Goal: Information Seeking & Learning: Learn about a topic

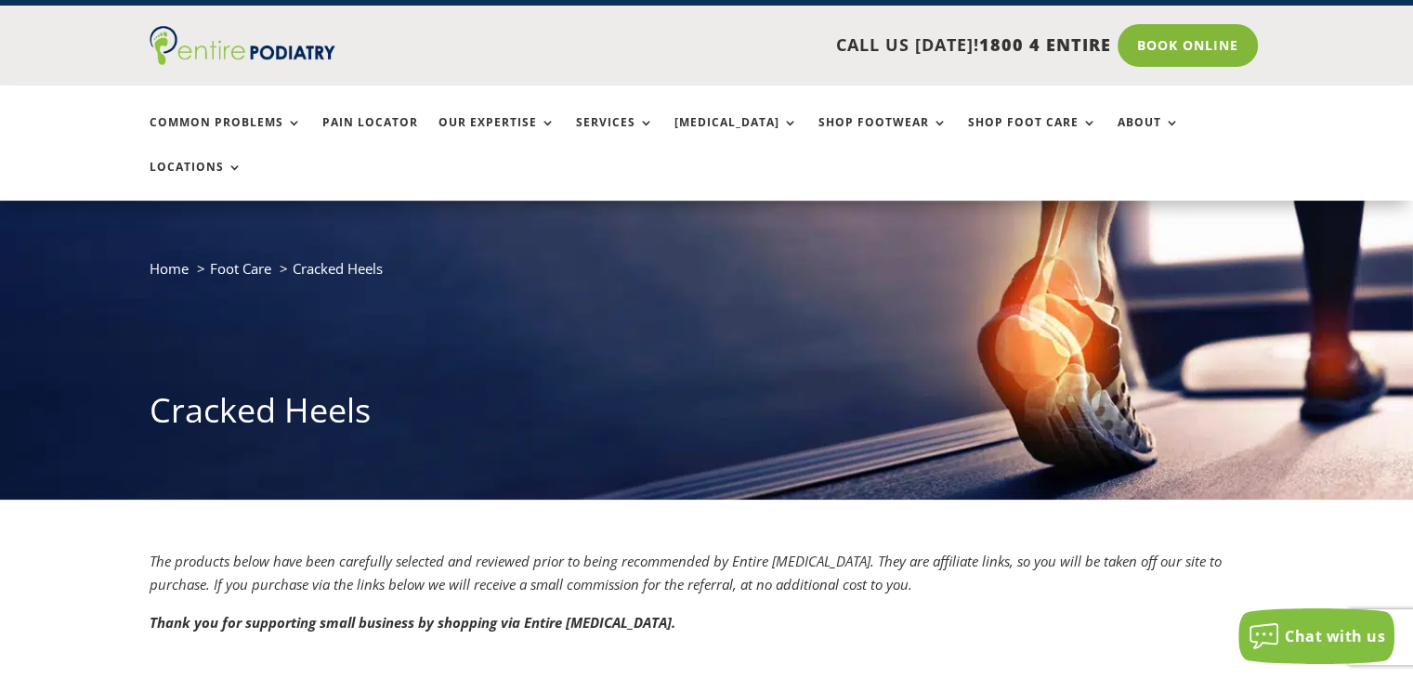
scroll to position [34, 0]
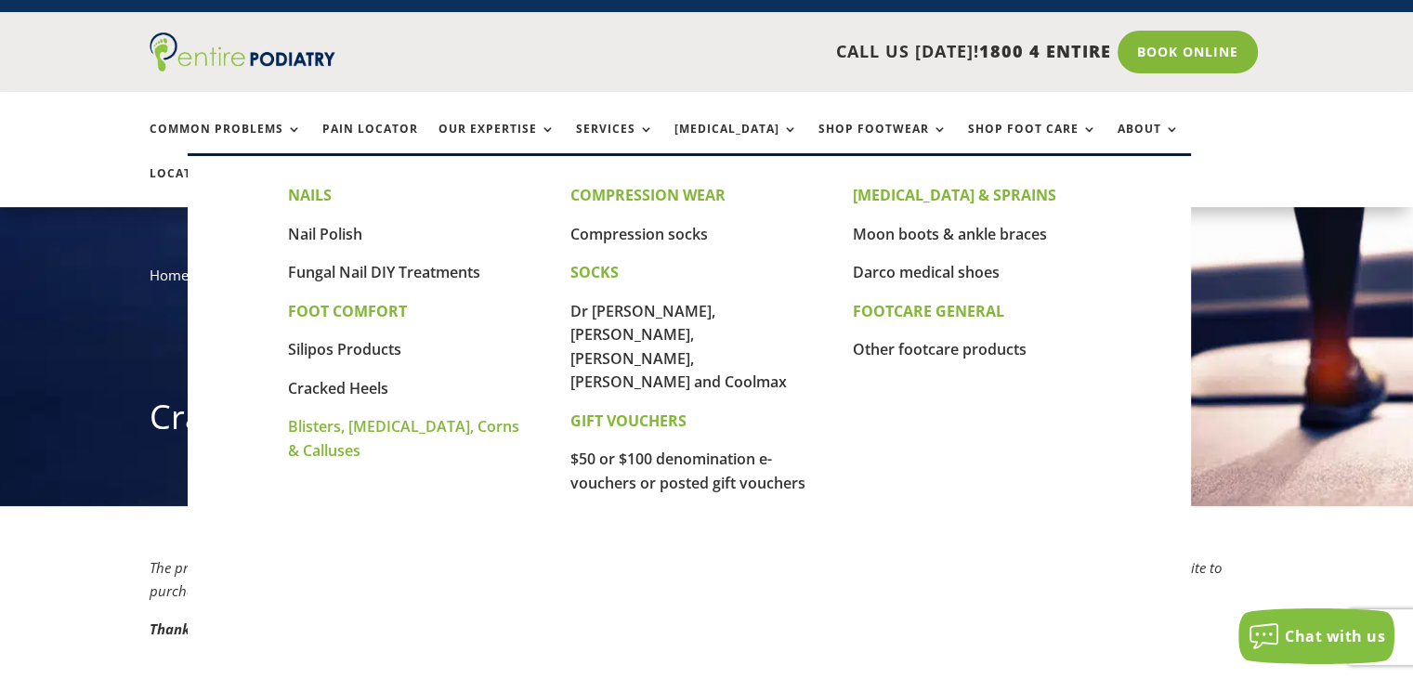
click at [372, 428] on link "Blisters, [MEDICAL_DATA], Corns & Calluses" at bounding box center [403, 438] width 231 height 45
click at [353, 381] on link "Cracked Heels" at bounding box center [338, 388] width 100 height 20
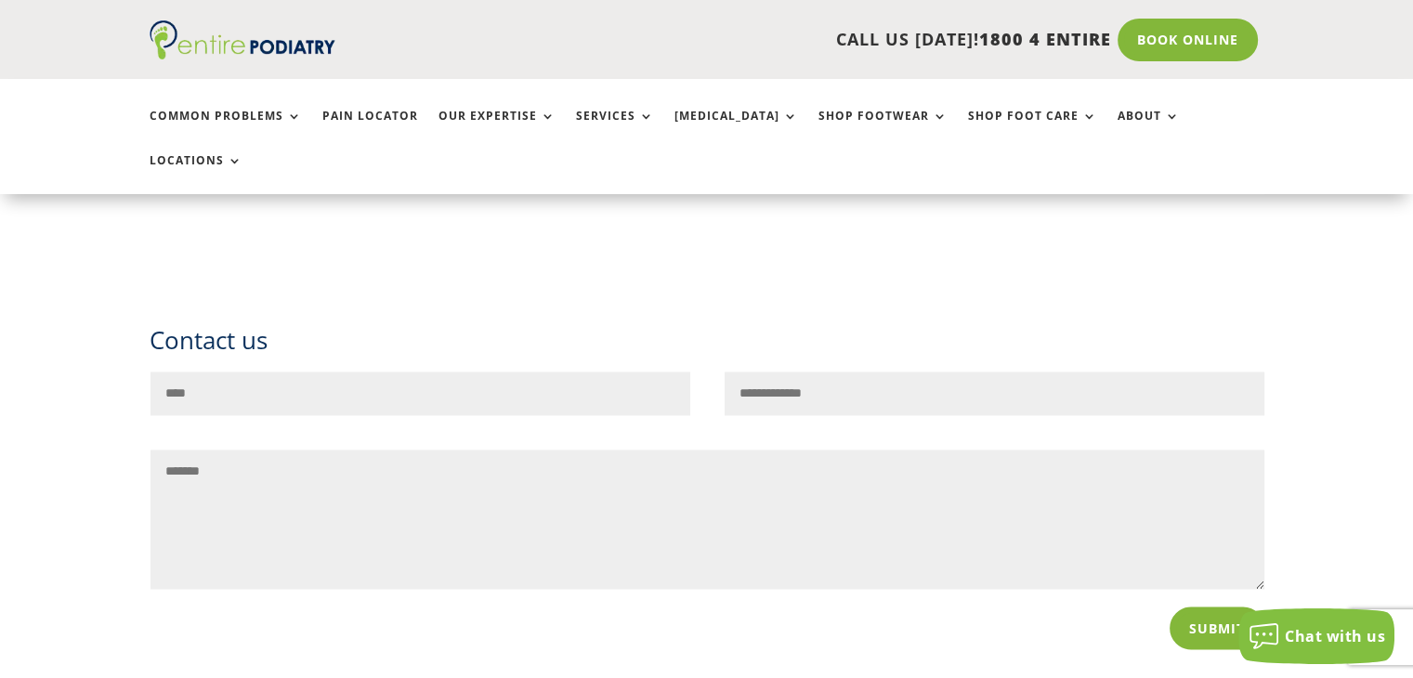
scroll to position [3056, 0]
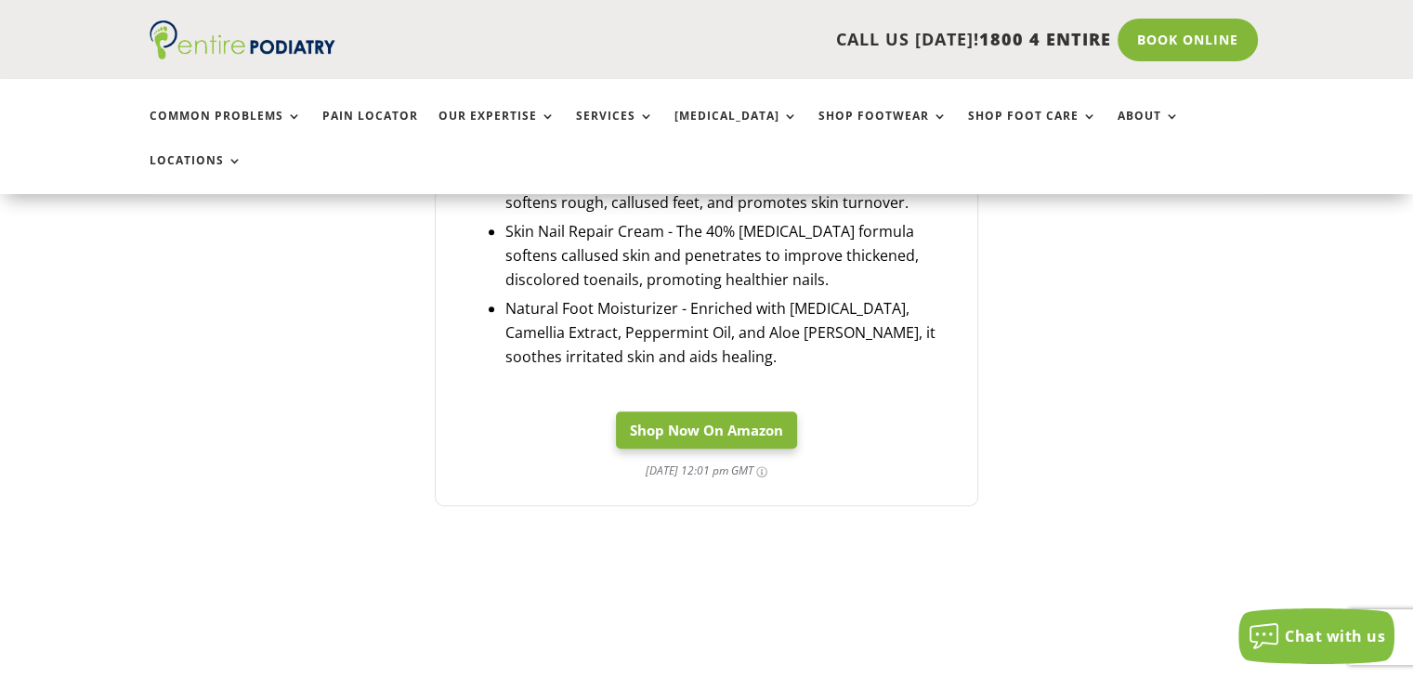
scroll to position [821, 0]
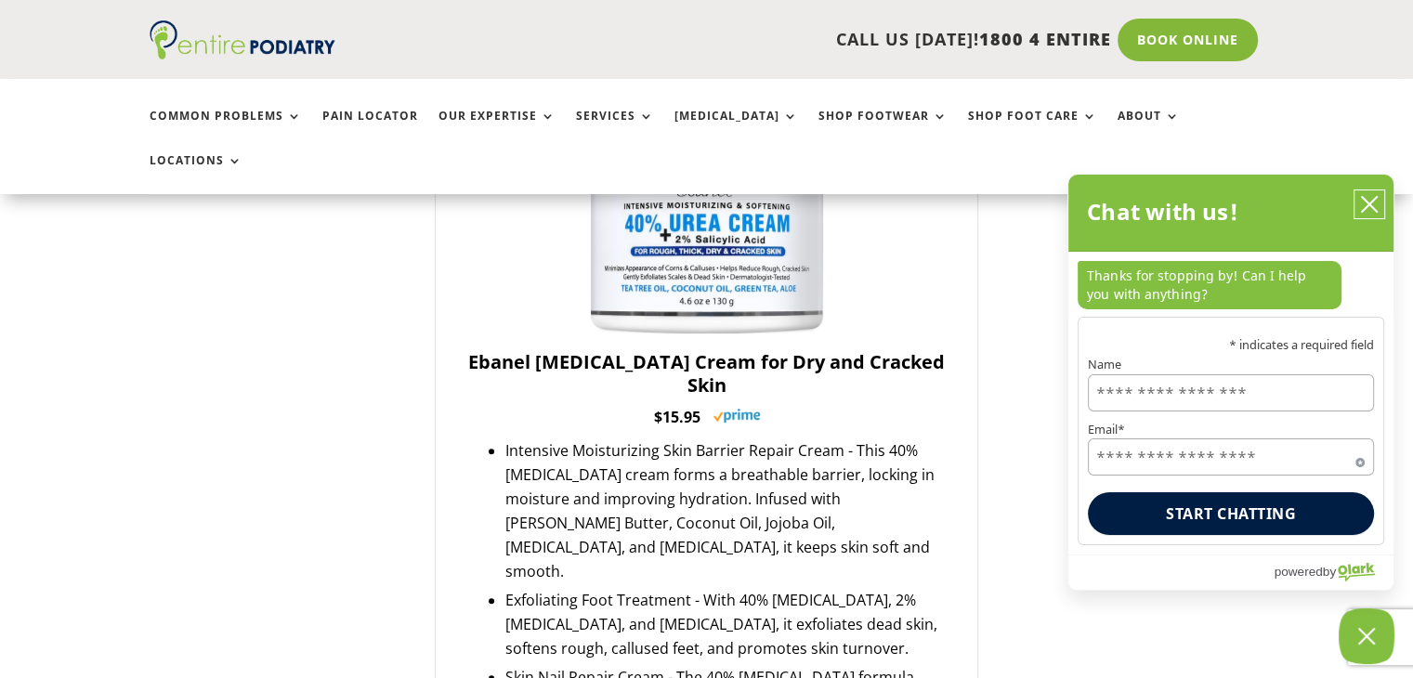
click at [1382, 198] on button "close chatbox" at bounding box center [1369, 204] width 30 height 28
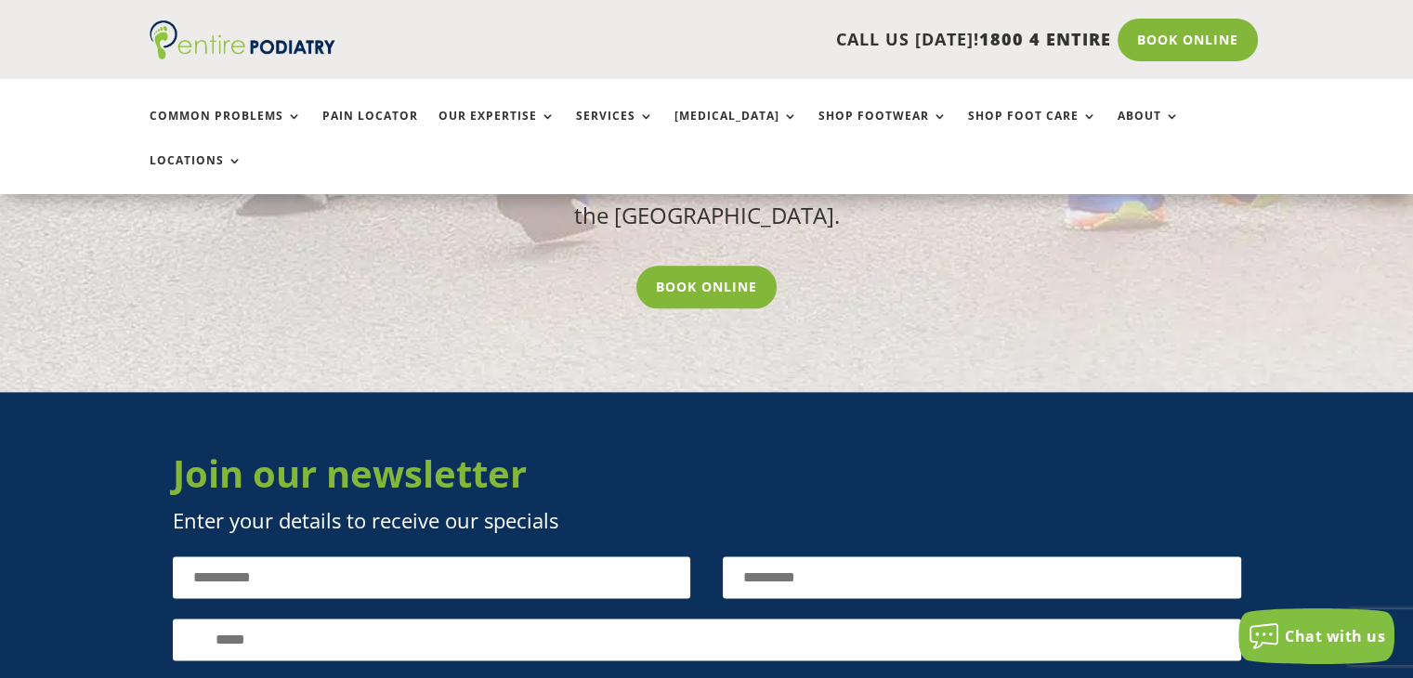
scroll to position [2239, 0]
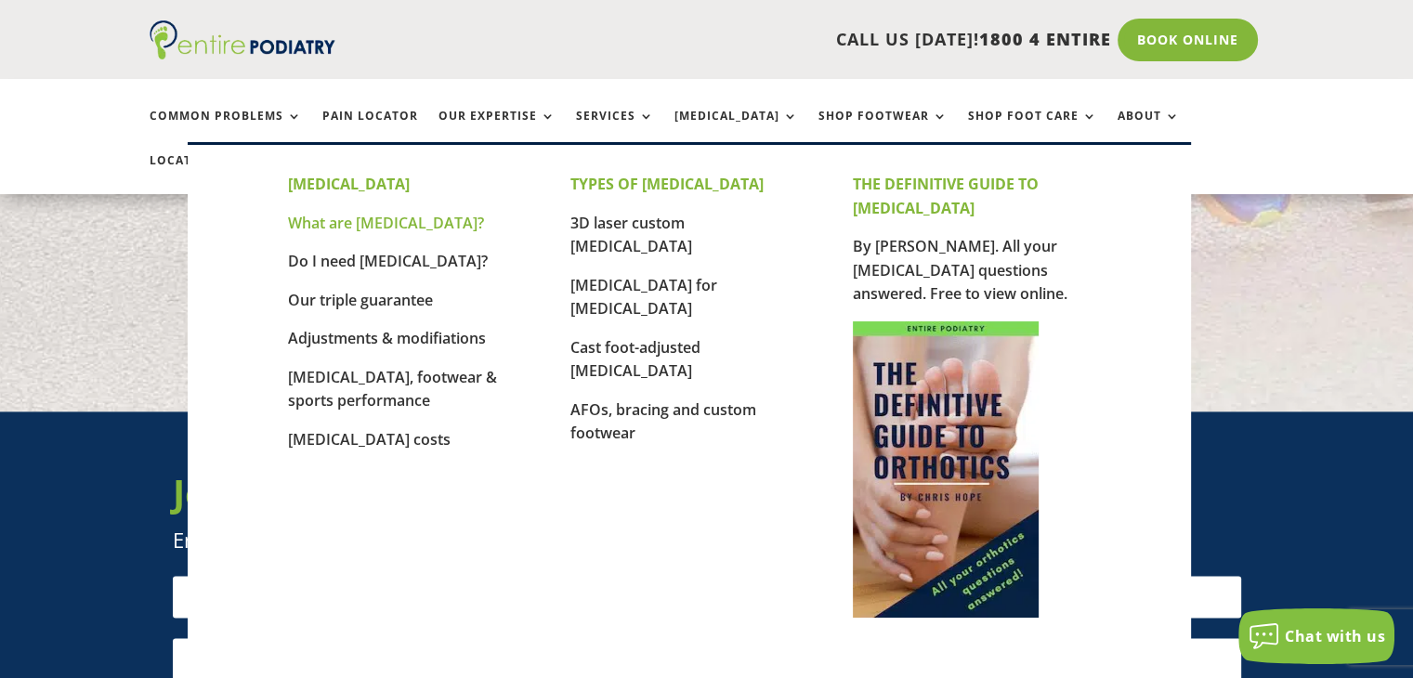
click at [329, 215] on link "What are [MEDICAL_DATA]?" at bounding box center [386, 223] width 196 height 20
